Goal: Task Accomplishment & Management: Manage account settings

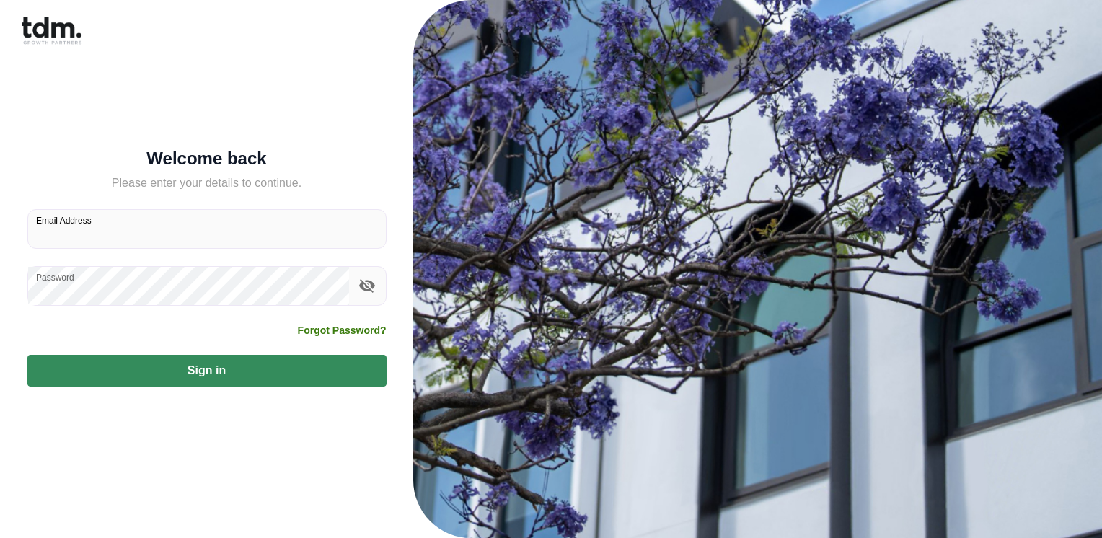
click at [173, 226] on input "Email Address" at bounding box center [207, 229] width 358 height 38
type input "**********"
click at [27, 355] on button "Sign in" at bounding box center [206, 371] width 359 height 32
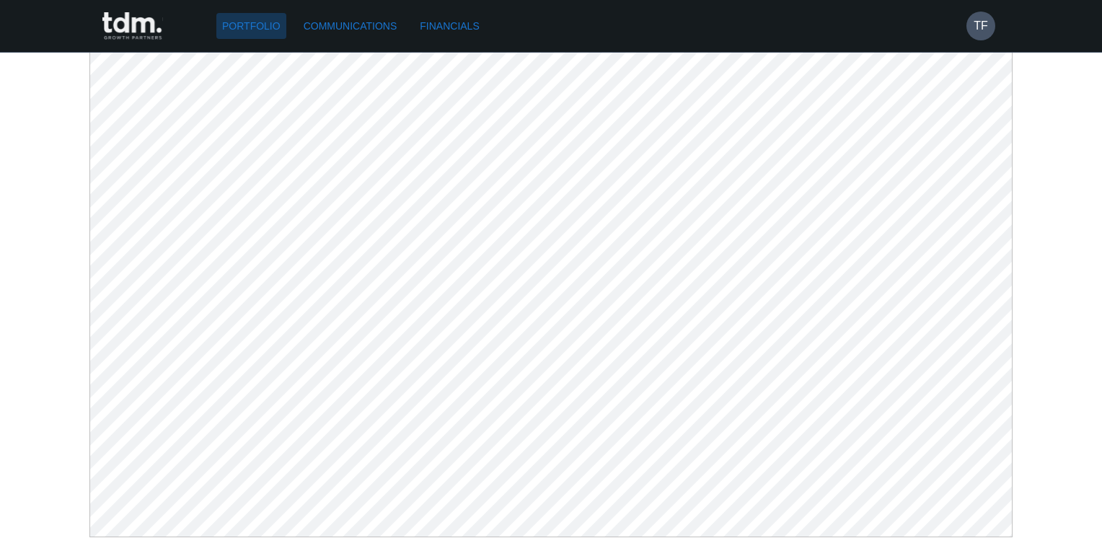
click at [267, 31] on link "Portfolio" at bounding box center [251, 26] width 70 height 27
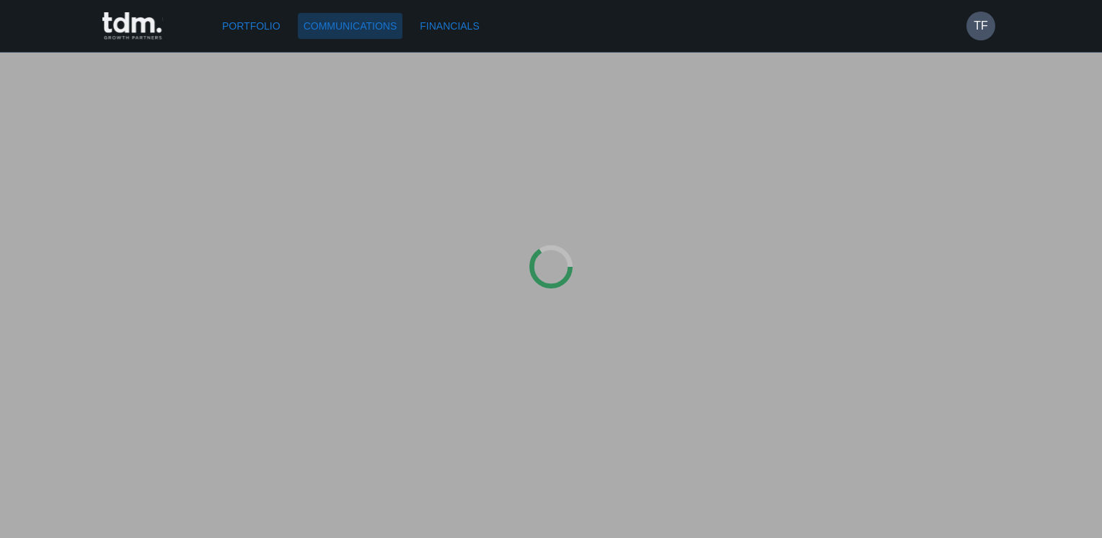
click at [335, 28] on link "Communications" at bounding box center [350, 26] width 105 height 27
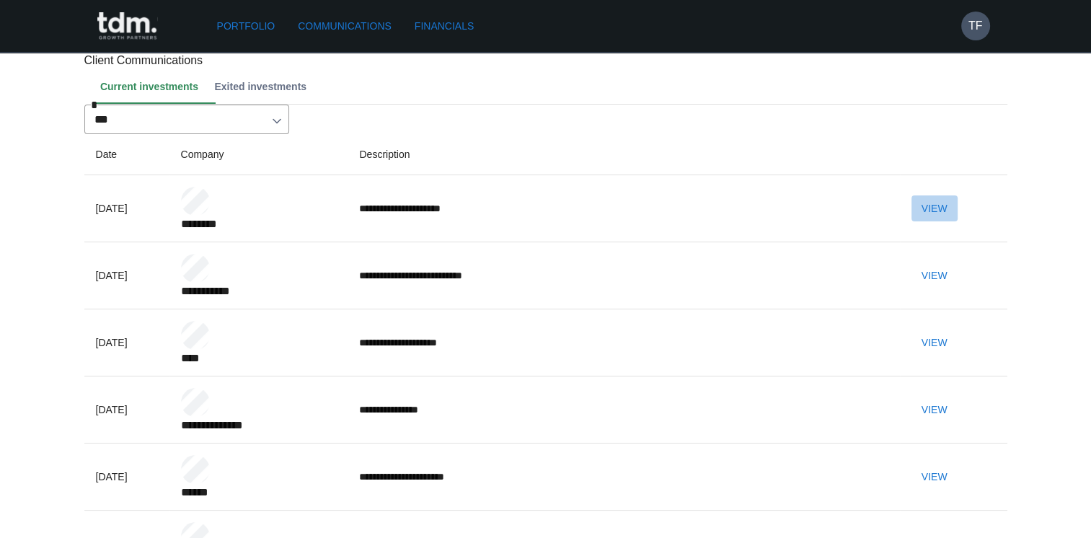
click at [953, 222] on button "View" at bounding box center [934, 208] width 46 height 27
